Goal: Information Seeking & Learning: Learn about a topic

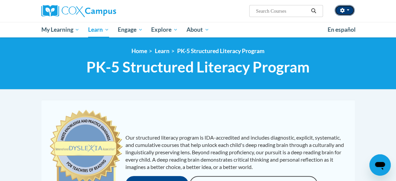
click at [345, 10] on icon "button" at bounding box center [342, 10] width 4 height 5
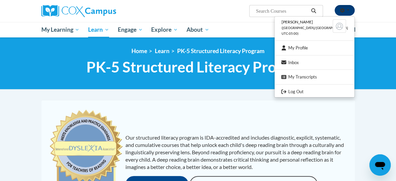
click at [345, 10] on icon "button" at bounding box center [342, 10] width 4 height 5
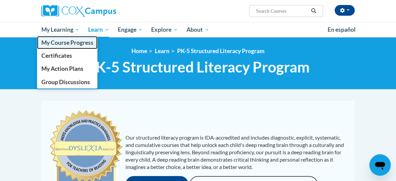
click at [41, 44] on span "My Course Progress" at bounding box center [67, 42] width 52 height 7
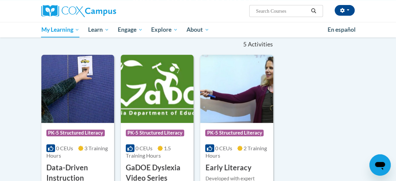
scroll to position [167, 0]
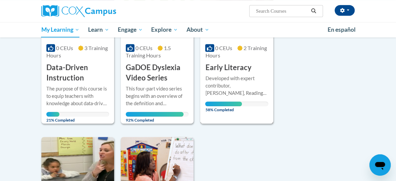
click at [246, 75] on div "Developed with expert contributor, [PERSON_NAME], Reading Teacher's Top Ten Too…" at bounding box center [236, 86] width 63 height 22
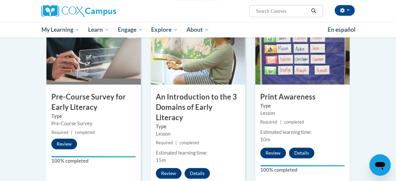
scroll to position [290, 0]
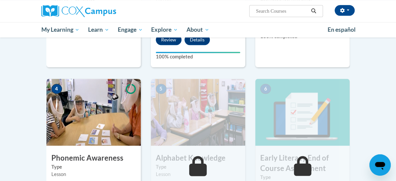
click at [73, 114] on img at bounding box center [93, 112] width 94 height 67
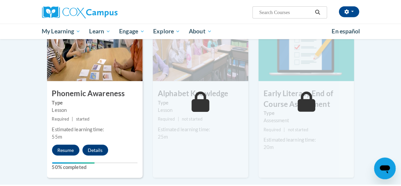
scroll to position [390, 0]
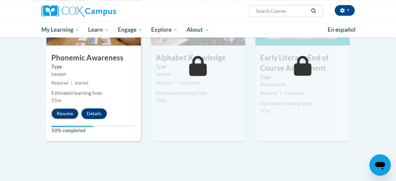
click at [51, 108] on button "Resume" at bounding box center [64, 113] width 27 height 11
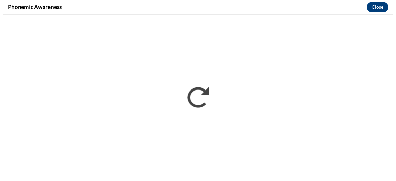
scroll to position [0, 0]
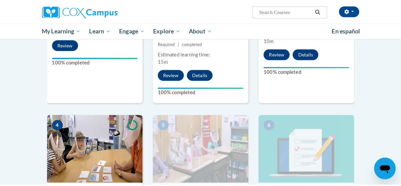
scroll to position [423, 0]
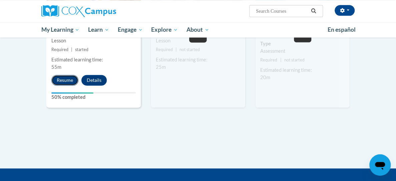
click at [51, 75] on button "Resume" at bounding box center [64, 80] width 27 height 11
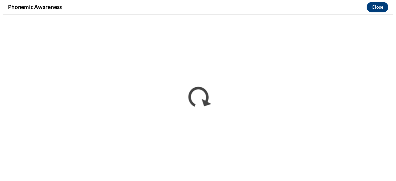
scroll to position [0, 0]
click at [382, 7] on button "Close" at bounding box center [385, 7] width 22 height 11
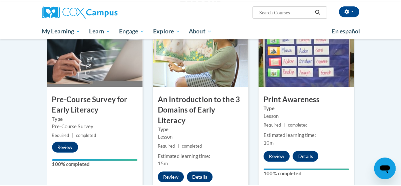
scroll to position [357, 0]
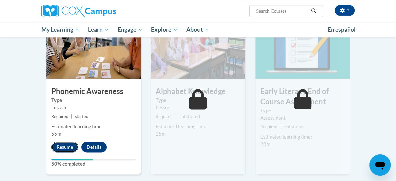
click at [51, 141] on button "Resume" at bounding box center [64, 146] width 27 height 11
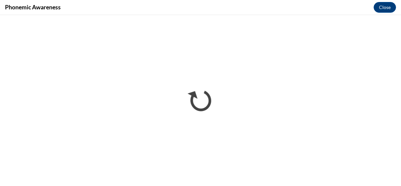
scroll to position [0, 0]
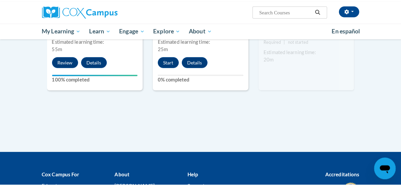
scroll to position [410, 0]
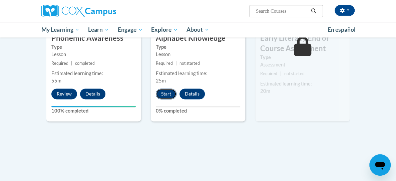
click at [156, 88] on button "Start" at bounding box center [166, 93] width 21 height 11
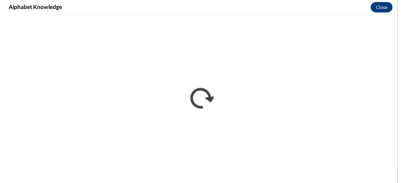
scroll to position [0, 0]
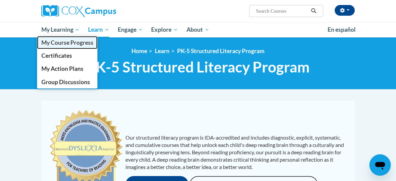
click at [41, 44] on span "My Course Progress" at bounding box center [67, 42] width 52 height 7
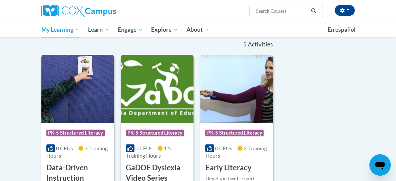
scroll to position [133, 0]
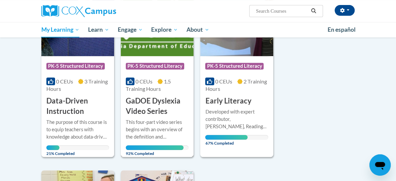
click at [128, 104] on h3 "GaDOE Dyslexia Video Series" at bounding box center [157, 106] width 63 height 21
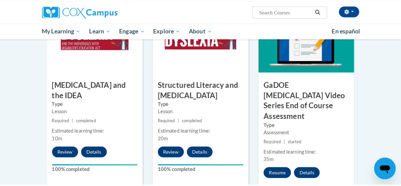
scroll to position [434, 0]
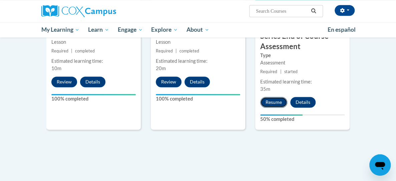
click at [286, 97] on button "Resume" at bounding box center [273, 102] width 27 height 11
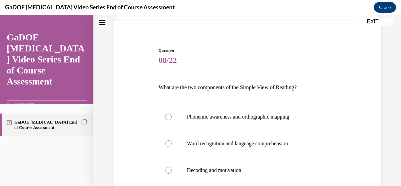
scroll to position [12, 0]
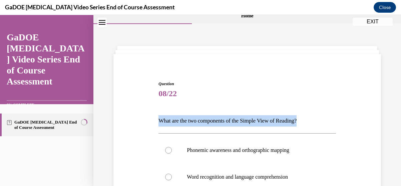
drag, startPoint x: 311, startPoint y: 119, endPoint x: 138, endPoint y: 114, distance: 172.6
copy p "What are the two components of the Simple View of Reading?"
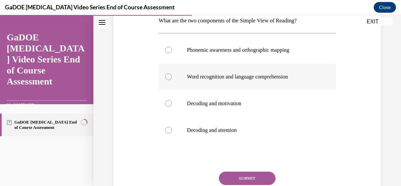
click at [170, 77] on div at bounding box center [168, 76] width 7 height 7
click at [170, 77] on input "Word recognition and language comprehension" at bounding box center [168, 76] width 7 height 7
radio input "true"
click at [228, 177] on button "SUBMIT" at bounding box center [247, 178] width 57 height 13
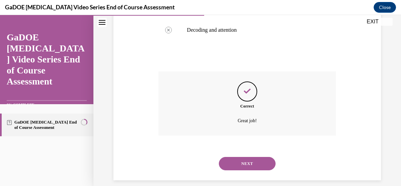
click at [238, 163] on button "NEXT" at bounding box center [247, 163] width 57 height 13
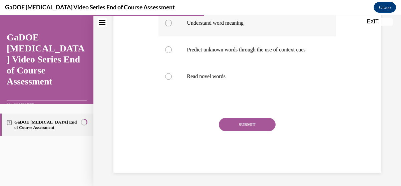
scroll to position [20, 0]
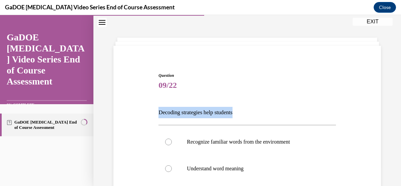
drag, startPoint x: 250, startPoint y: 111, endPoint x: 157, endPoint y: 106, distance: 92.2
click at [159, 107] on p "Decoding strategies help students" at bounding box center [247, 112] width 177 height 11
copy p "Decoding strategies help students"
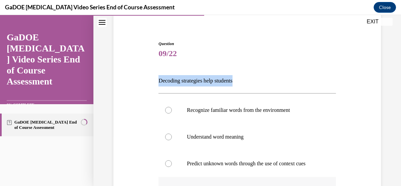
scroll to position [152, 0]
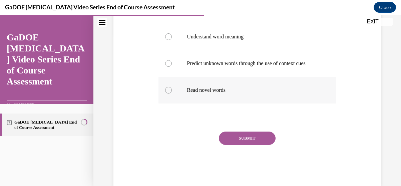
click at [167, 93] on div at bounding box center [168, 90] width 7 height 7
click at [167, 93] on input "Read novel words" at bounding box center [168, 90] width 7 height 7
radio input "true"
click at [245, 144] on button "SUBMIT" at bounding box center [247, 137] width 57 height 13
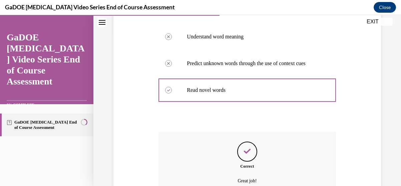
scroll to position [226, 0]
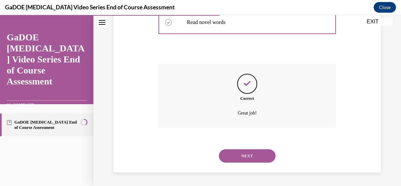
click at [246, 148] on div "NEXT" at bounding box center [247, 155] width 177 height 27
click at [245, 152] on button "NEXT" at bounding box center [247, 155] width 57 height 13
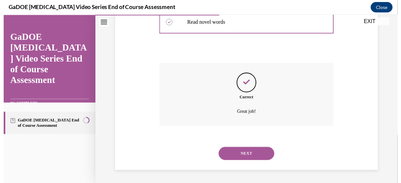
scroll to position [20, 0]
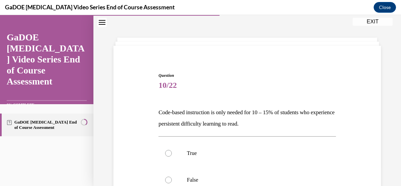
drag, startPoint x: 275, startPoint y: 125, endPoint x: 153, endPoint y: 111, distance: 122.9
click at [153, 111] on div "Question 10/22 Code-based instruction is only needed for 10 – 15% of students w…" at bounding box center [247, 164] width 271 height 224
copy p "Code-based instruction is only needed for 10 – 15% of students who experience p…"
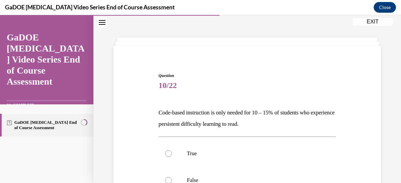
copy p "Code-based instruction is only needed for 10 – 15% of students who experience p…"
drag, startPoint x: 168, startPoint y: 179, endPoint x: 172, endPoint y: 175, distance: 5.4
click at [168, 179] on div at bounding box center [168, 180] width 7 height 7
click at [168, 179] on input "False" at bounding box center [168, 180] width 7 height 7
radio input "true"
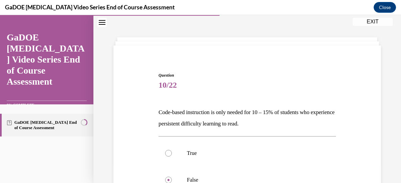
scroll to position [107, 0]
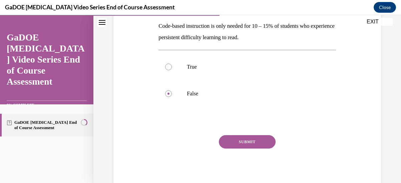
click at [244, 142] on button "SUBMIT" at bounding box center [247, 141] width 57 height 13
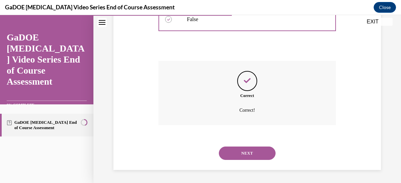
click at [252, 154] on button "NEXT" at bounding box center [247, 152] width 57 height 13
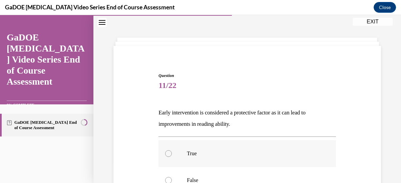
click at [170, 152] on div at bounding box center [168, 153] width 7 height 7
click at [170, 152] on input "True" at bounding box center [168, 153] width 7 height 7
radio input "true"
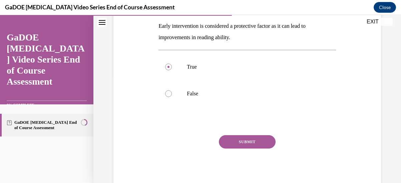
click at [253, 144] on button "SUBMIT" at bounding box center [247, 141] width 57 height 13
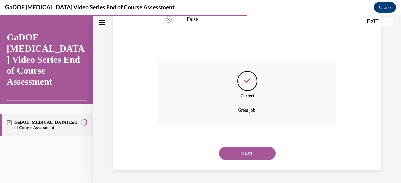
click at [252, 149] on button "NEXT" at bounding box center [247, 152] width 57 height 13
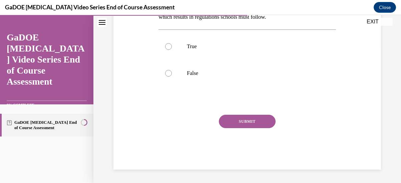
scroll to position [20, 0]
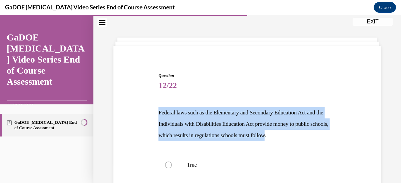
drag, startPoint x: 294, startPoint y: 135, endPoint x: 146, endPoint y: 111, distance: 149.4
click at [146, 111] on div "Question 12/22 Federal laws such as the Elementary and Secondary Education Act …" at bounding box center [247, 169] width 271 height 235
copy p "Federal laws such as the Elementary and Secondary Education Act and the Individ…"
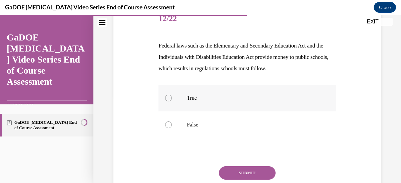
click at [171, 98] on div at bounding box center [168, 97] width 7 height 7
click at [171, 98] on input "True" at bounding box center [168, 97] width 7 height 7
radio input "true"
click at [242, 172] on button "SUBMIT" at bounding box center [247, 172] width 57 height 13
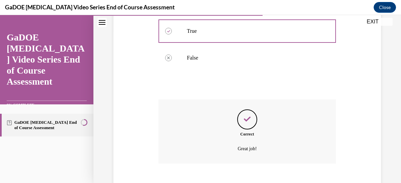
scroll to position [187, 0]
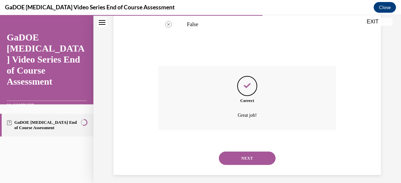
click at [248, 158] on button "NEXT" at bounding box center [247, 157] width 57 height 13
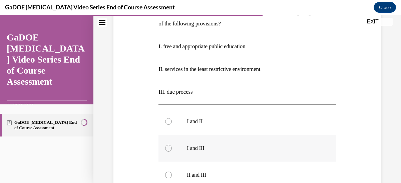
scroll to position [87, 0]
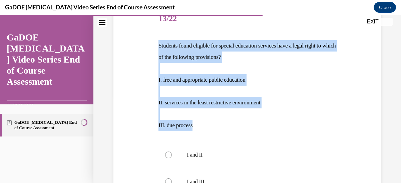
drag, startPoint x: 203, startPoint y: 124, endPoint x: 152, endPoint y: 41, distance: 97.0
click at [152, 41] on div "Question 13/22 Students found eligible for special education services have a le…" at bounding box center [247, 158] width 271 height 345
copy div "Students found eligible for special education services have a legal right to wh…"
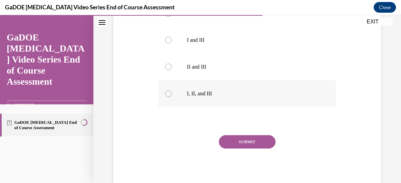
click at [168, 95] on div at bounding box center [168, 93] width 7 height 7
click at [168, 95] on input "I, II, and III" at bounding box center [168, 93] width 7 height 7
radio input "true"
click at [243, 142] on button "SUBMIT" at bounding box center [247, 141] width 57 height 13
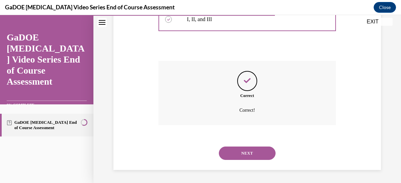
click at [243, 152] on button "NEXT" at bounding box center [247, 152] width 57 height 13
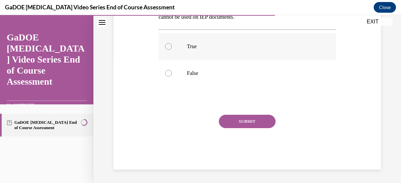
scroll to position [20, 0]
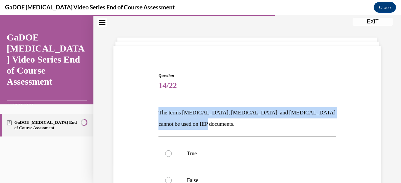
drag, startPoint x: 192, startPoint y: 120, endPoint x: 157, endPoint y: 112, distance: 35.6
click at [157, 112] on div "Question 14/22 The terms dyslexia, dyscalculia, and dysgraphia cannot be used o…" at bounding box center [247, 169] width 181 height 214
copy p "The terms dyslexia, dyscalculia, and dysgraphia cannot be used on IEP documents."
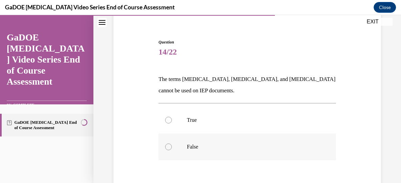
click at [170, 147] on div at bounding box center [168, 146] width 7 height 7
click at [170, 147] on input "False" at bounding box center [168, 146] width 7 height 7
radio input "true"
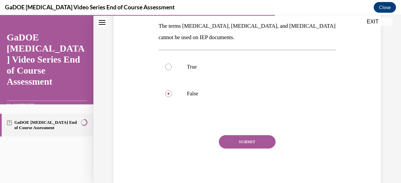
click at [236, 144] on button "SUBMIT" at bounding box center [247, 141] width 57 height 13
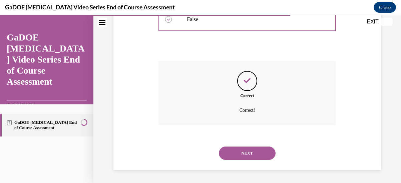
click at [244, 153] on button "NEXT" at bounding box center [247, 152] width 57 height 13
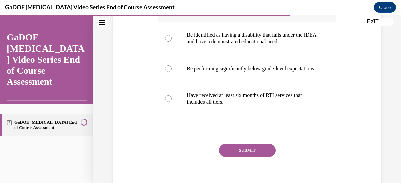
scroll to position [120, 0]
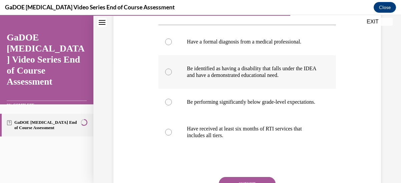
click at [166, 71] on div at bounding box center [168, 71] width 7 height 7
click at [166, 71] on input "Be identified as having a disability that falls under the IDEA and have a demon…" at bounding box center [168, 71] width 7 height 7
radio input "true"
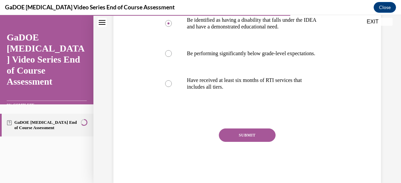
click at [254, 141] on button "SUBMIT" at bounding box center [247, 134] width 57 height 13
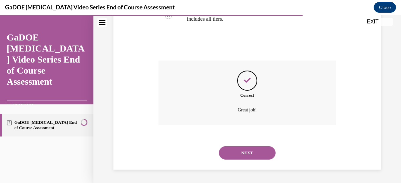
click at [242, 152] on button "NEXT" at bounding box center [247, 152] width 57 height 13
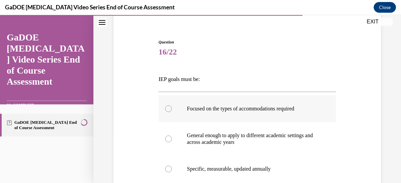
scroll to position [87, 0]
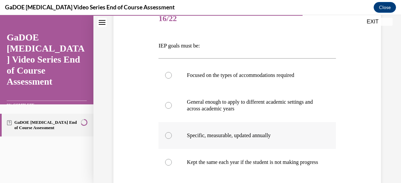
click at [170, 134] on div at bounding box center [168, 135] width 7 height 7
click at [170, 134] on input "Specific, measurable, updated annually" at bounding box center [168, 135] width 7 height 7
radio input "true"
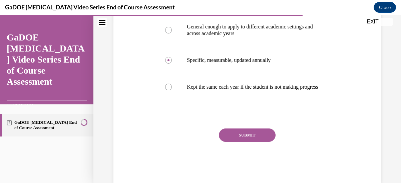
click at [255, 140] on button "SUBMIT" at bounding box center [247, 134] width 57 height 13
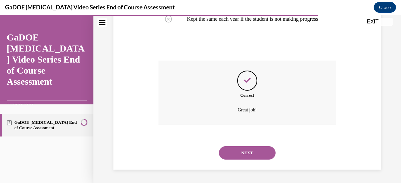
click at [250, 149] on button "NEXT" at bounding box center [247, 152] width 57 height 13
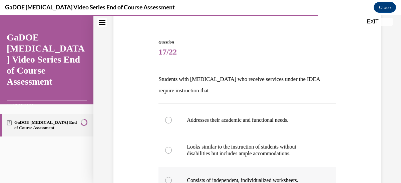
scroll to position [87, 0]
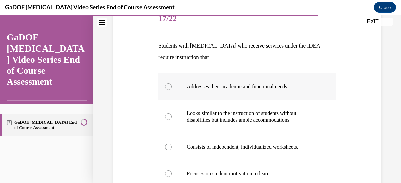
click at [167, 86] on div at bounding box center [168, 86] width 7 height 7
click at [167, 86] on input "Addresses their academic and functional needs." at bounding box center [168, 86] width 7 height 7
radio input "true"
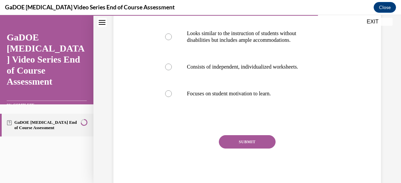
click at [251, 139] on button "SUBMIT" at bounding box center [247, 141] width 57 height 13
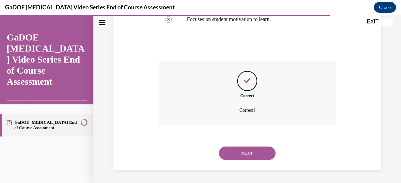
click at [250, 148] on button "NEXT" at bounding box center [247, 152] width 57 height 13
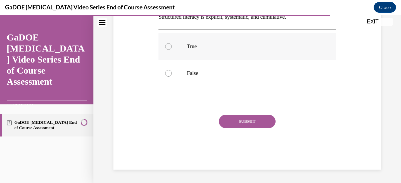
scroll to position [20, 0]
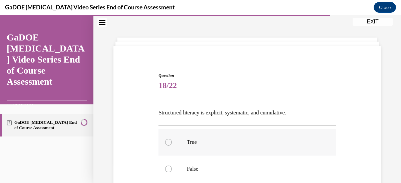
click at [167, 142] on div at bounding box center [168, 141] width 7 height 7
click at [167, 142] on input "True" at bounding box center [168, 141] width 7 height 7
radio input "true"
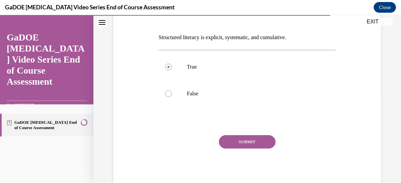
click at [251, 142] on button "SUBMIT" at bounding box center [247, 141] width 57 height 13
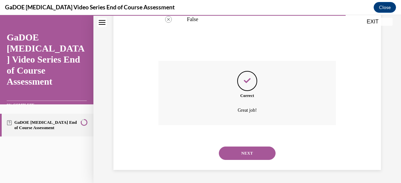
click at [250, 148] on button "NEXT" at bounding box center [247, 152] width 57 height 13
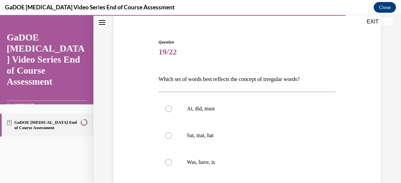
scroll to position [87, 0]
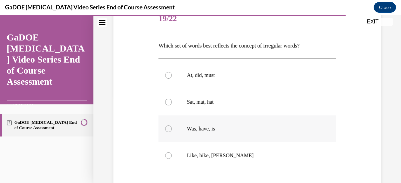
click at [169, 127] on div at bounding box center [168, 128] width 7 height 7
click at [169, 127] on input "Was, have, is" at bounding box center [168, 128] width 7 height 7
radio input "true"
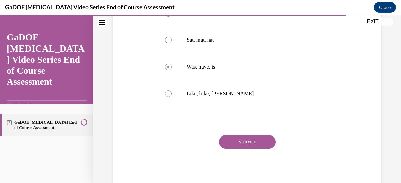
click at [238, 140] on button "SUBMIT" at bounding box center [247, 141] width 57 height 13
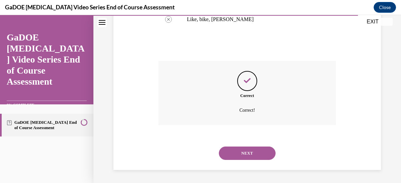
click at [246, 150] on button "NEXT" at bounding box center [247, 152] width 57 height 13
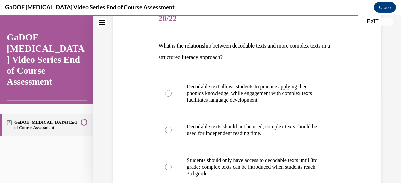
scroll to position [54, 0]
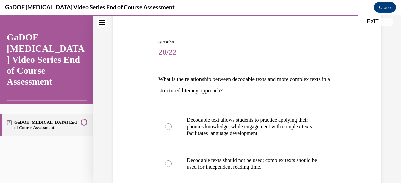
drag, startPoint x: 246, startPoint y: 88, endPoint x: 149, endPoint y: 78, distance: 97.6
click at [149, 78] on div "Question 20/22 What is the relationship between decodable texts and more comple…" at bounding box center [247, 177] width 271 height 317
copy p "What is the relationship between decodable texts and more complex texts in a st…"
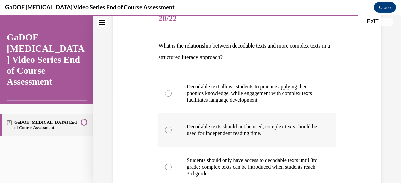
scroll to position [120, 0]
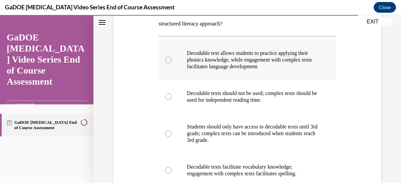
click at [167, 59] on div at bounding box center [168, 59] width 7 height 7
click at [167, 59] on input "Decodable text allows students to practice applying their phonics knowledge, wh…" at bounding box center [168, 59] width 7 height 7
radio input "true"
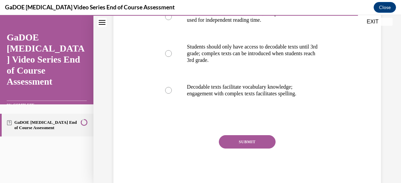
click at [251, 144] on button "SUBMIT" at bounding box center [247, 141] width 57 height 13
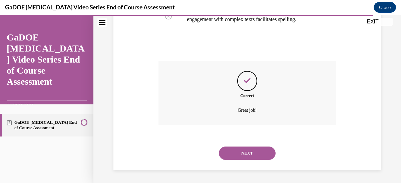
click at [256, 151] on button "NEXT" at bounding box center [247, 152] width 57 height 13
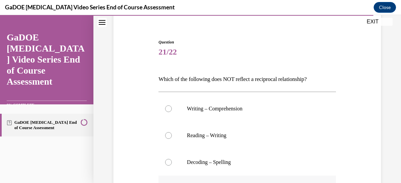
scroll to position [87, 0]
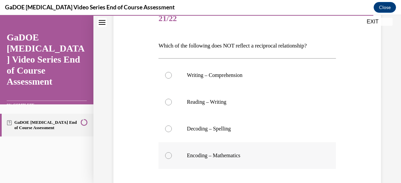
click at [168, 152] on div at bounding box center [168, 155] width 7 height 7
click at [168, 152] on input "Encoding – Mathematics" at bounding box center [168, 155] width 7 height 7
radio input "true"
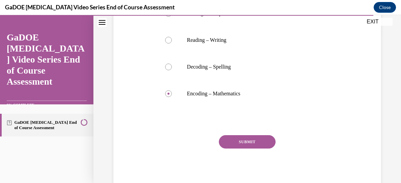
click at [244, 144] on button "SUBMIT" at bounding box center [247, 141] width 57 height 13
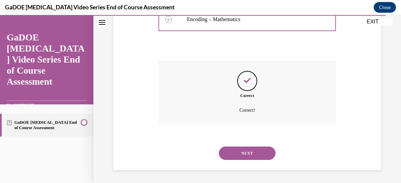
click at [246, 150] on button "NEXT" at bounding box center [247, 152] width 57 height 13
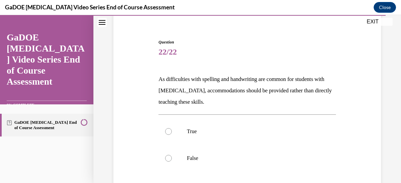
scroll to position [87, 0]
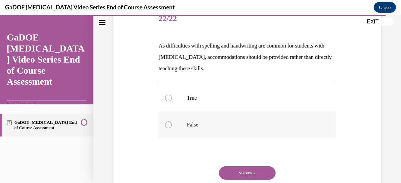
click at [169, 125] on div at bounding box center [168, 124] width 7 height 7
click at [169, 125] on input "False" at bounding box center [168, 124] width 7 height 7
radio input "true"
click at [249, 172] on button "SUBMIT" at bounding box center [247, 172] width 57 height 13
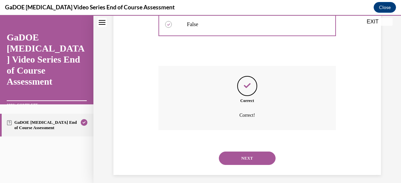
click at [252, 153] on button "NEXT" at bounding box center [247, 157] width 57 height 13
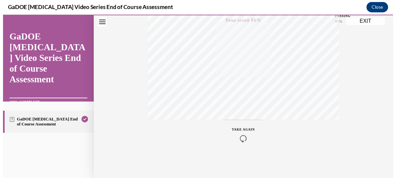
scroll to position [74, 0]
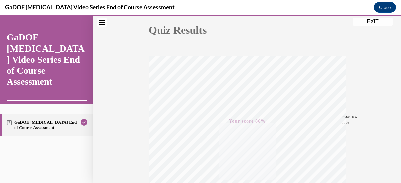
drag, startPoint x: 374, startPoint y: 21, endPoint x: 357, endPoint y: 37, distance: 23.8
click at [374, 21] on button "EXIT" at bounding box center [373, 22] width 40 height 8
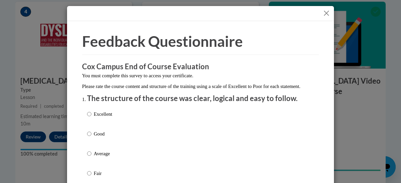
scroll to position [100, 0]
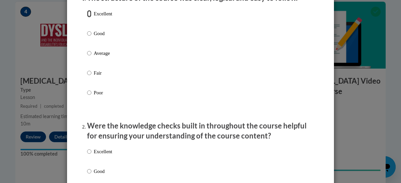
drag, startPoint x: 85, startPoint y: 20, endPoint x: 84, endPoint y: 46, distance: 25.4
click at [87, 17] on input "Excellent" at bounding box center [89, 13] width 4 height 7
radio input "true"
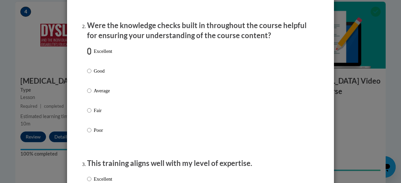
click at [88, 55] on input "Excellent" at bounding box center [89, 50] width 4 height 7
radio input "true"
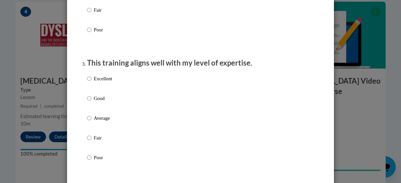
click at [94, 82] on p "Excellent" at bounding box center [103, 78] width 18 height 7
click at [91, 82] on input "Excellent" at bounding box center [89, 78] width 4 height 7
radio input "true"
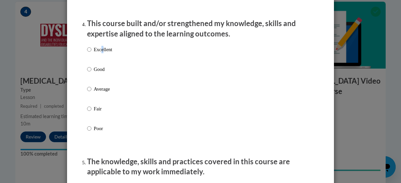
click at [100, 53] on p "Excellent" at bounding box center [103, 49] width 18 height 7
click at [87, 53] on input "Excellent" at bounding box center [89, 49] width 4 height 7
radio input "true"
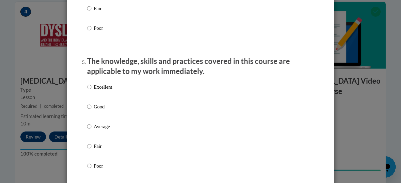
scroll to position [601, 0]
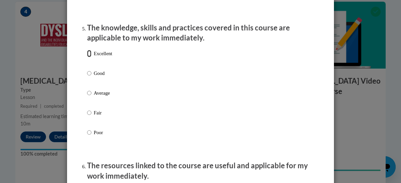
click at [87, 57] on input "Excellent" at bounding box center [89, 53] width 4 height 7
radio input "true"
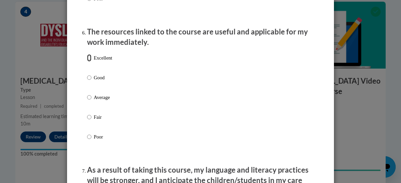
click at [88, 61] on input "Excellent" at bounding box center [89, 57] width 4 height 7
radio input "true"
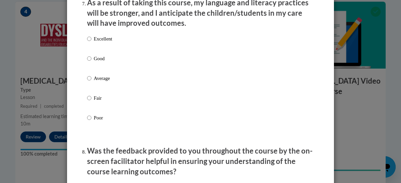
click at [89, 47] on label "Excellent" at bounding box center [99, 44] width 25 height 18
click at [89, 42] on input "Excellent" at bounding box center [89, 38] width 4 height 7
radio input "true"
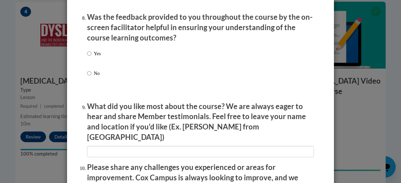
scroll to position [1101, 0]
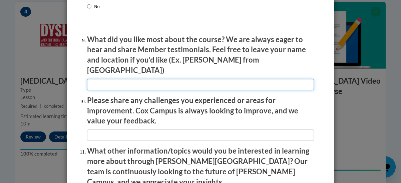
click at [100, 81] on input "textbox" at bounding box center [200, 84] width 227 height 11
type input "real lesson videos"
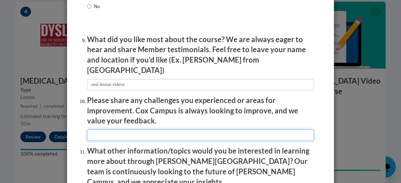
click at [117, 132] on input "textbox" at bounding box center [200, 134] width 227 height 11
type input "none"
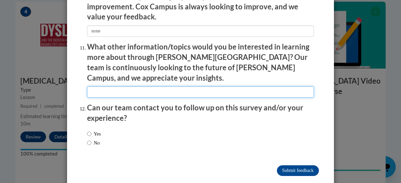
click at [125, 86] on input "textbox" at bounding box center [200, 91] width 227 height 11
type input "none"
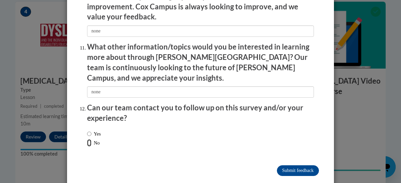
click at [87, 139] on input "No" at bounding box center [89, 142] width 4 height 7
radio input "true"
click at [293, 165] on input "Submit feedback" at bounding box center [298, 170] width 42 height 11
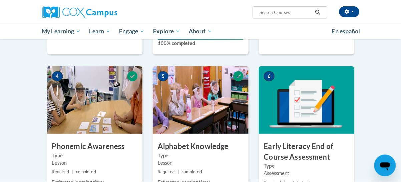
scroll to position [438, 0]
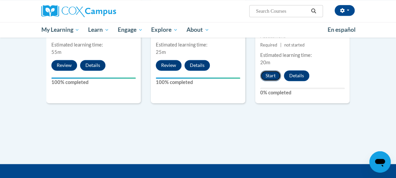
click at [278, 70] on button "Start" at bounding box center [270, 75] width 21 height 11
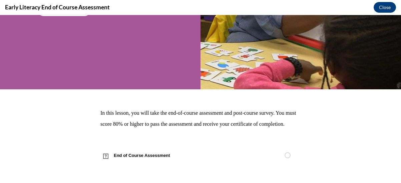
scroll to position [0, 0]
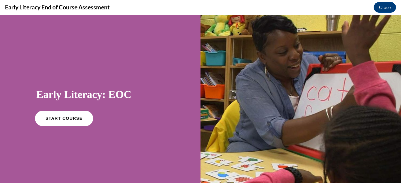
click at [54, 117] on span "START COURSE" at bounding box center [63, 118] width 37 height 5
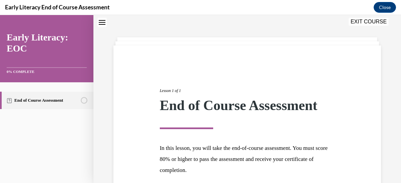
scroll to position [79, 0]
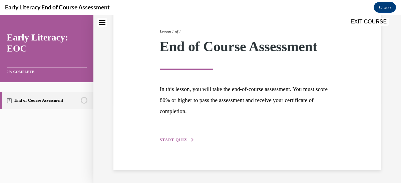
click at [186, 140] on button "START QUIZ" at bounding box center [177, 139] width 35 height 6
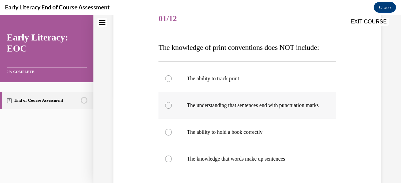
scroll to position [120, 0]
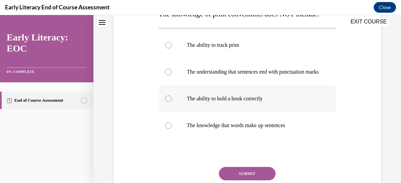
click at [166, 102] on div at bounding box center [168, 98] width 7 height 7
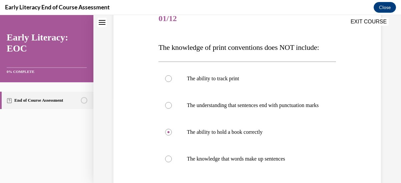
scroll to position [154, 0]
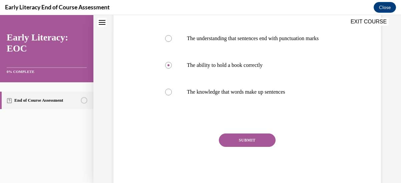
click at [253, 146] on button "SUBMIT" at bounding box center [247, 139] width 57 height 13
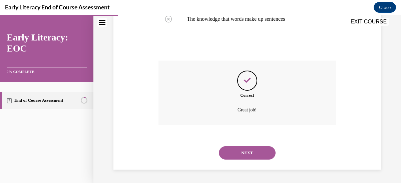
click at [252, 149] on button "NEXT" at bounding box center [247, 152] width 57 height 13
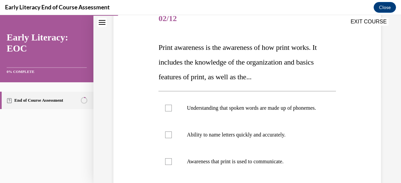
scroll to position [120, 0]
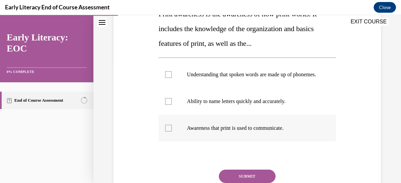
click at [168, 131] on div at bounding box center [168, 127] width 7 height 7
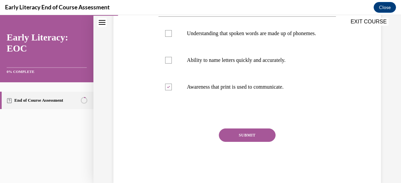
click at [234, 141] on button "SUBMIT" at bounding box center [247, 134] width 57 height 13
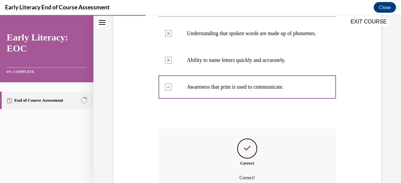
scroll to position [236, 0]
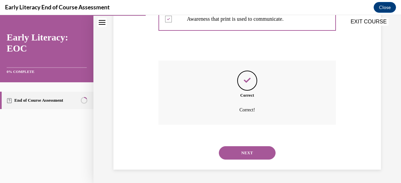
click at [238, 145] on div "NEXT" at bounding box center [247, 152] width 177 height 27
click at [247, 153] on button "NEXT" at bounding box center [247, 152] width 57 height 13
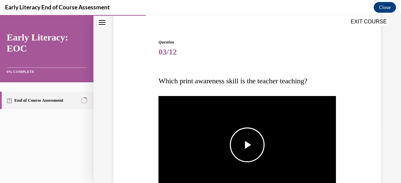
scroll to position [87, 0]
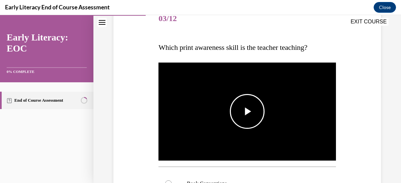
click at [247, 111] on span "Video player" at bounding box center [247, 111] width 0 height 0
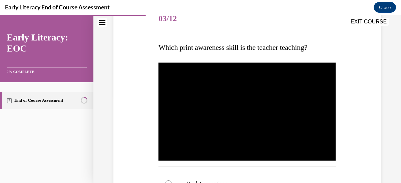
scroll to position [154, 0]
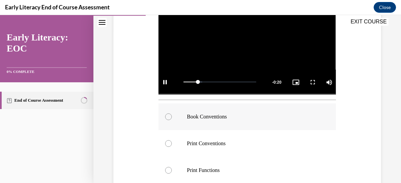
click at [166, 113] on div at bounding box center [168, 116] width 7 height 7
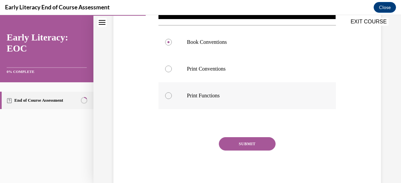
scroll to position [128, 0]
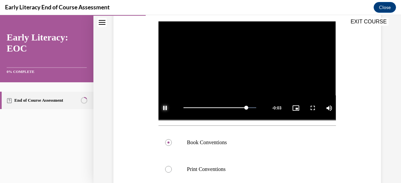
click at [167, 107] on span "Video player" at bounding box center [165, 107] width 13 height 0
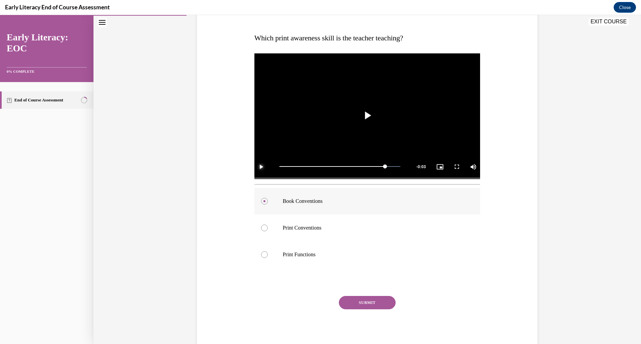
scroll to position [96, 0]
